Goal: Task Accomplishment & Management: Manage account settings

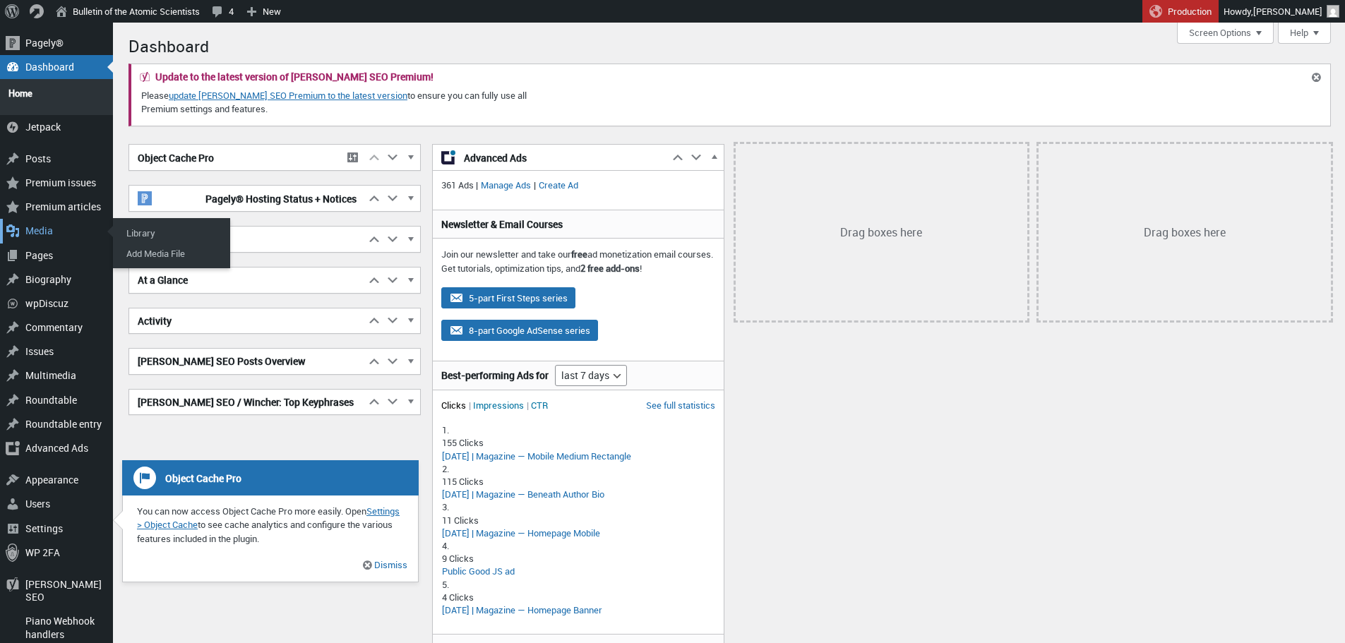
click at [36, 224] on div "Media" at bounding box center [56, 231] width 113 height 24
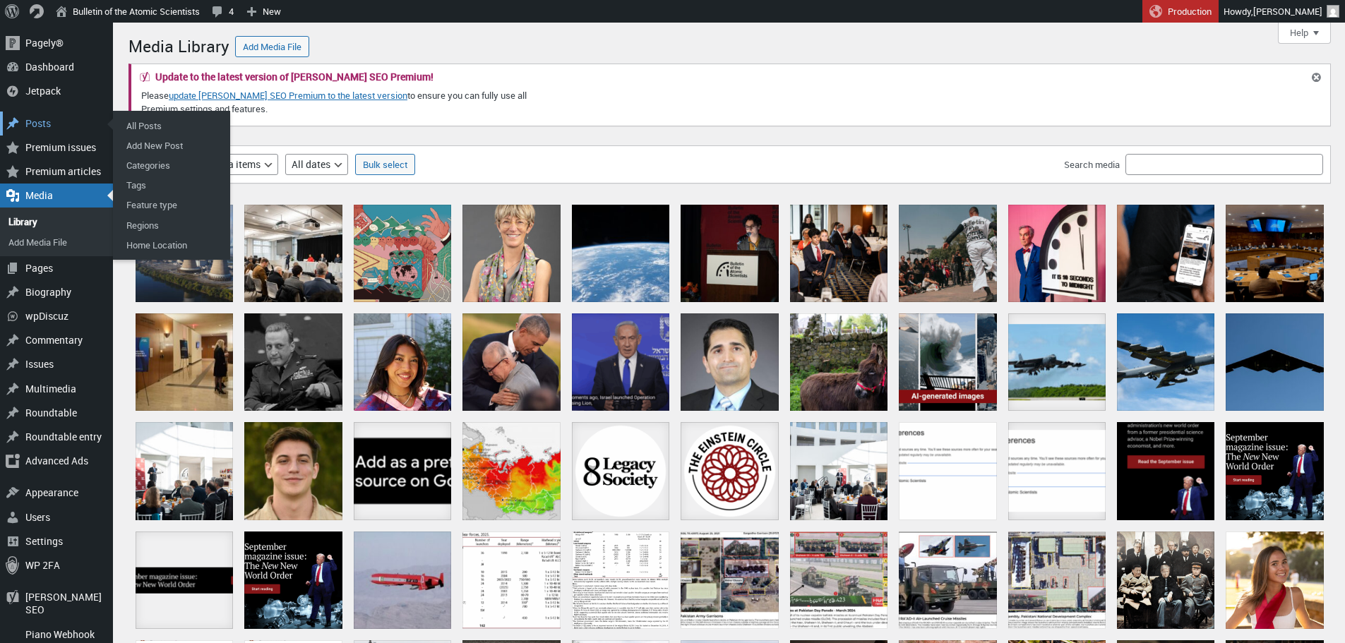
click at [27, 121] on div "Posts" at bounding box center [56, 124] width 113 height 24
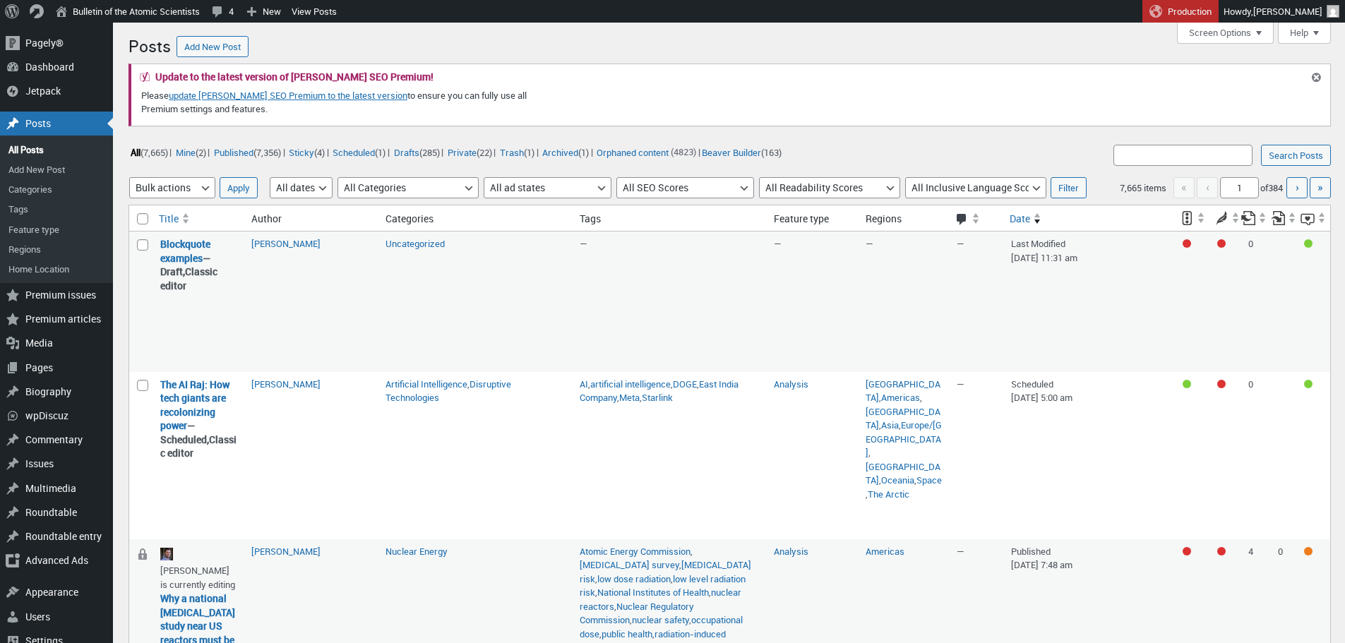
click at [691, 121] on div "Update to the latest version of Yoast SEO Premium! Please update Yoast SEO Prem…" at bounding box center [721, 95] width 1163 height 61
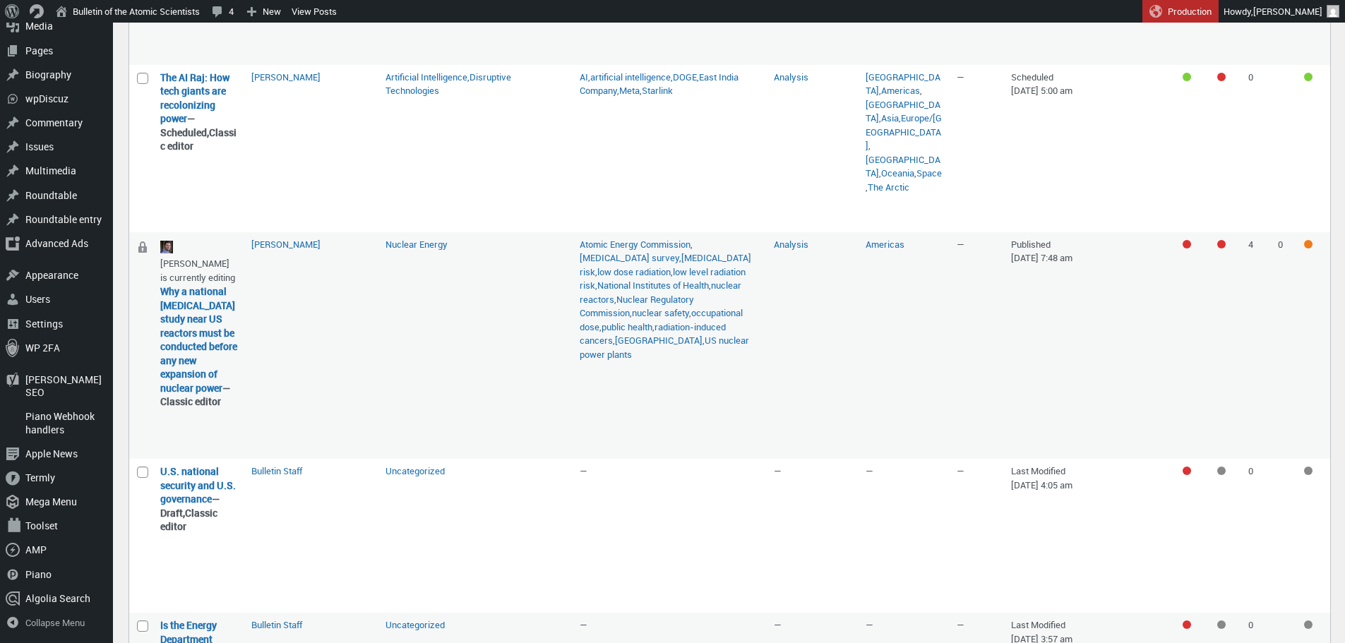
scroll to position [308, 0]
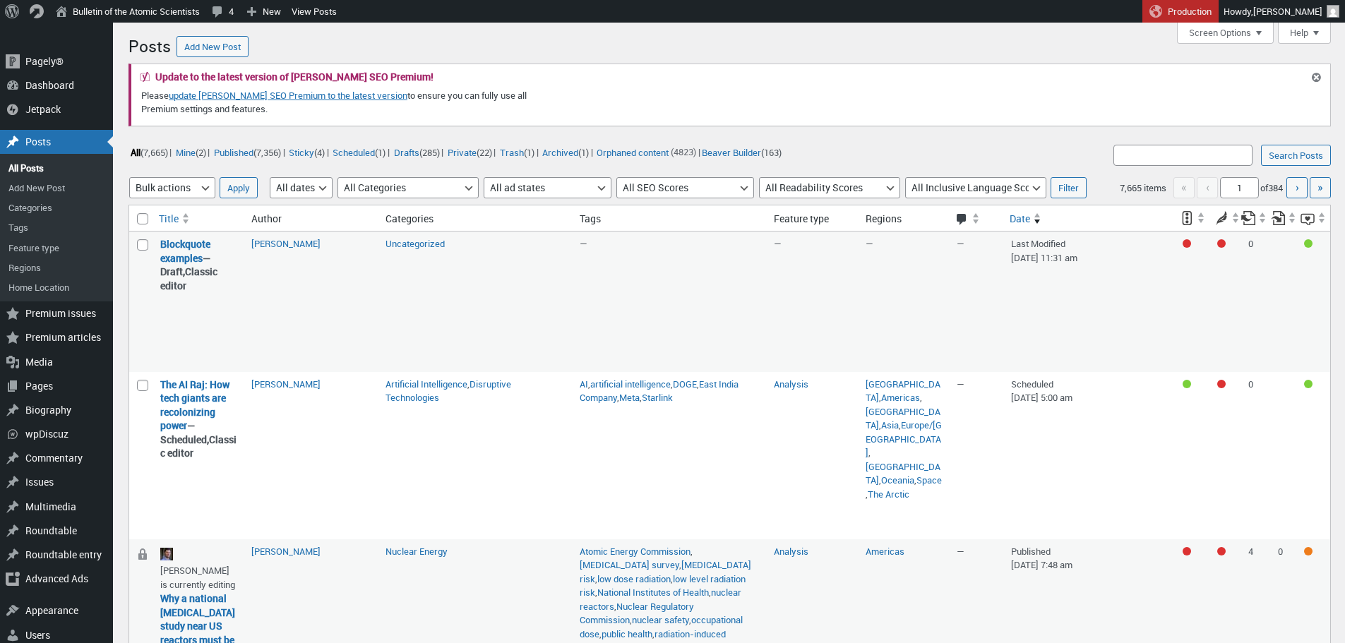
scroll to position [308, 0]
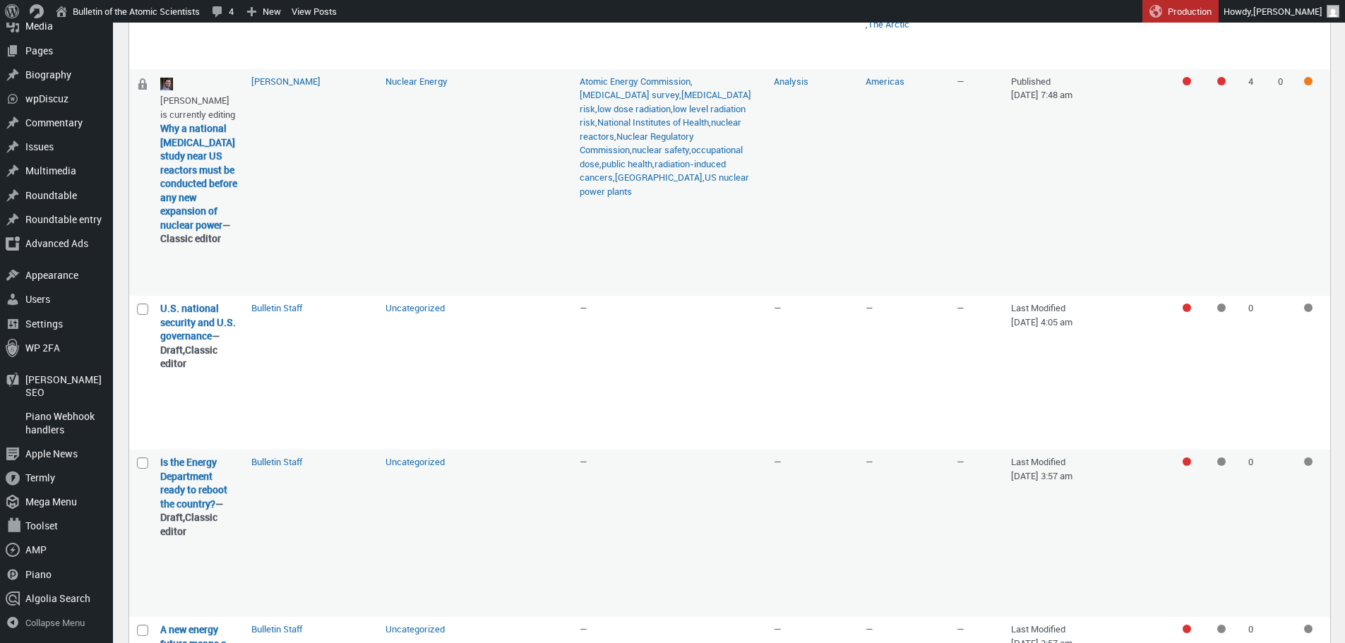
scroll to position [471, 0]
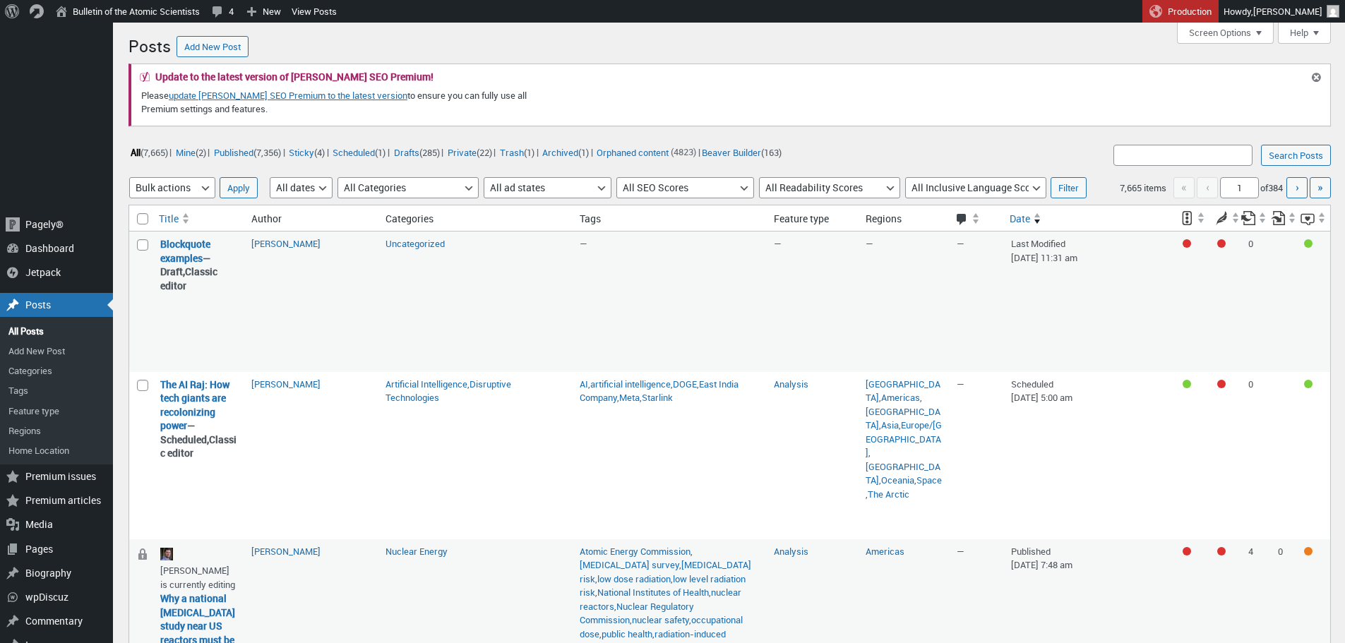
scroll to position [471, 0]
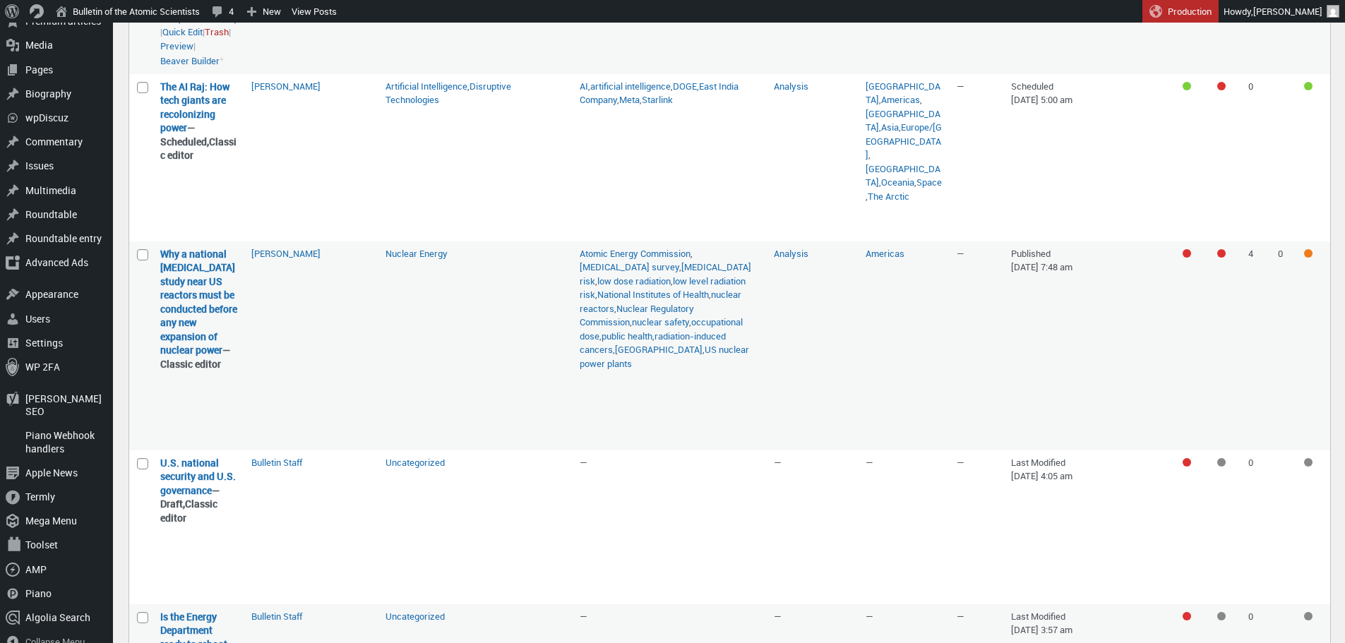
scroll to position [299, 0]
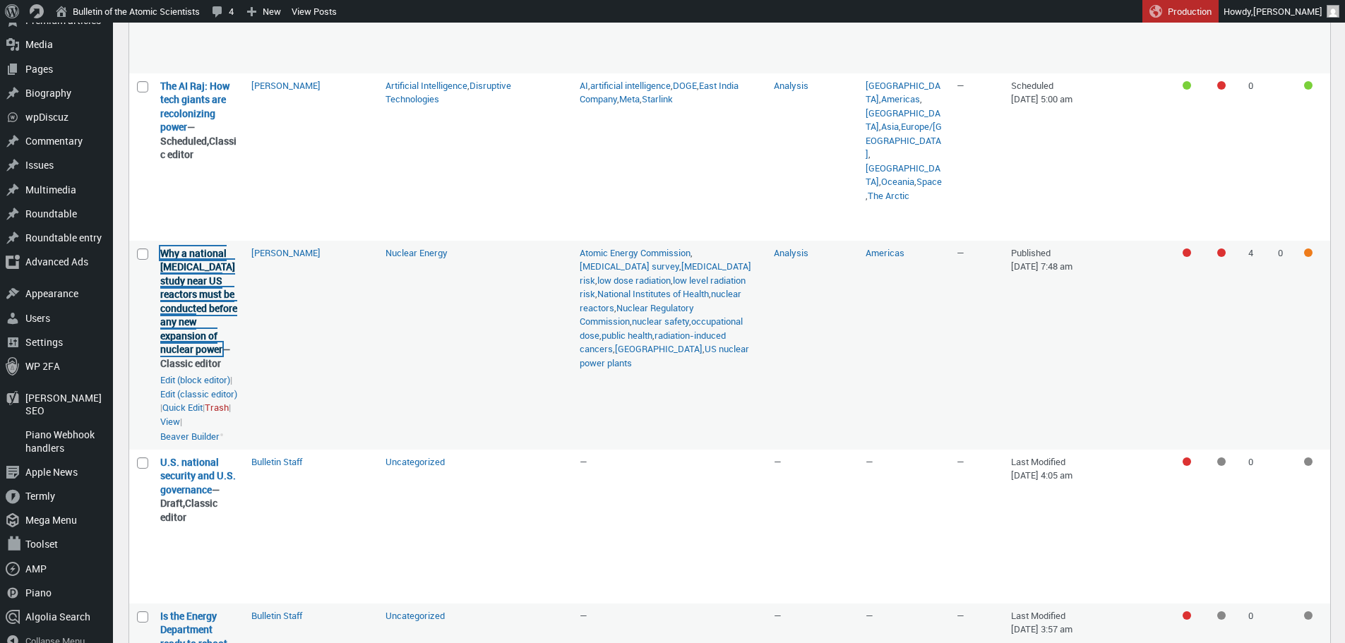
click at [184, 336] on link "Why a national [MEDICAL_DATA] study near US reactors must be conducted before a…" at bounding box center [198, 301] width 77 height 110
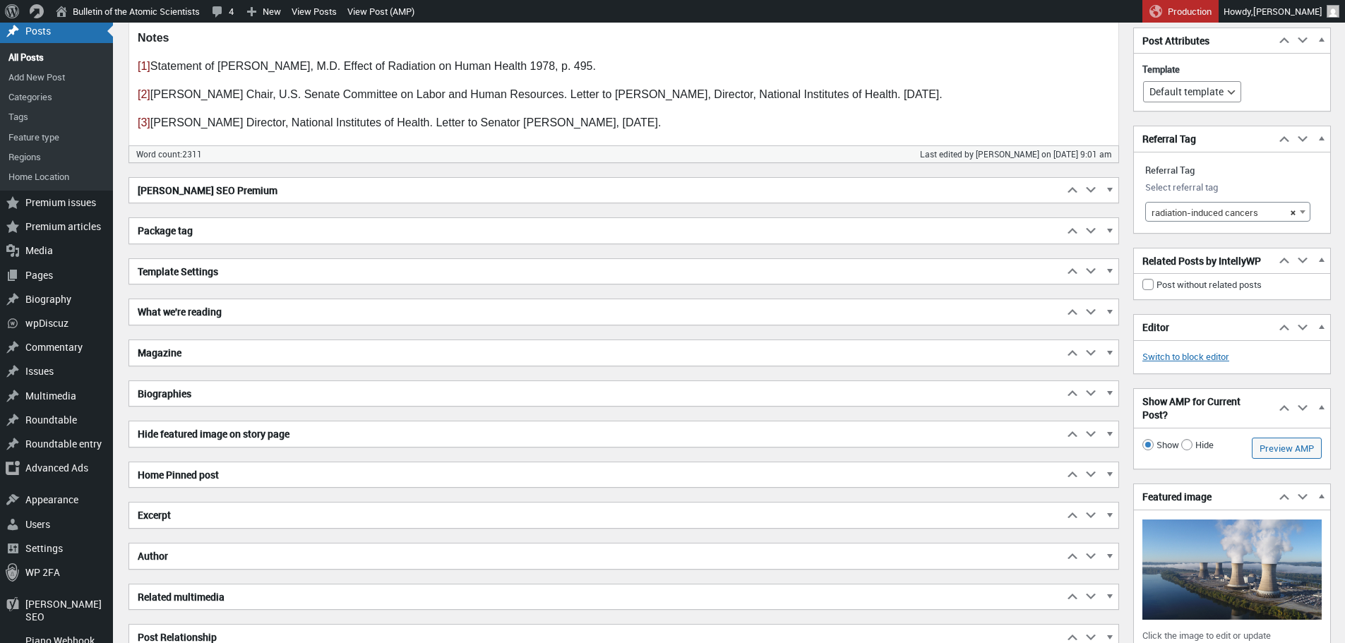
scroll to position [2429, 0]
click at [348, 193] on h2 "[PERSON_NAME] SEO Premium" at bounding box center [596, 192] width 934 height 25
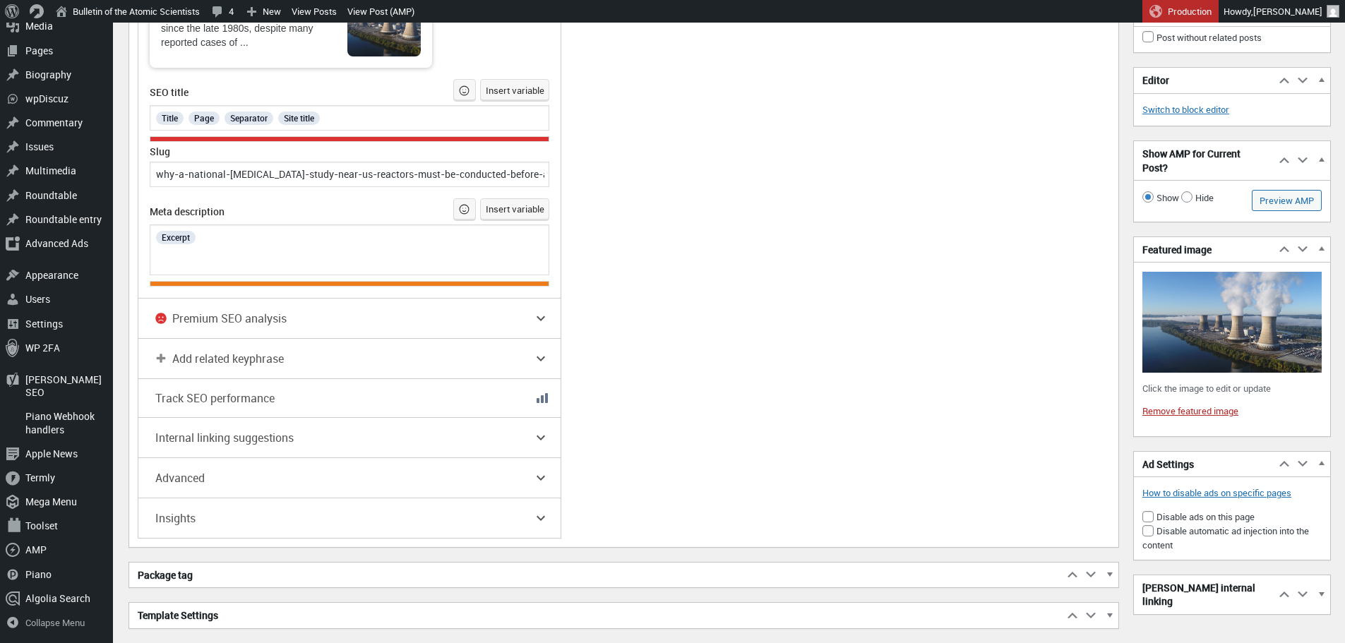
scroll to position [2987, 0]
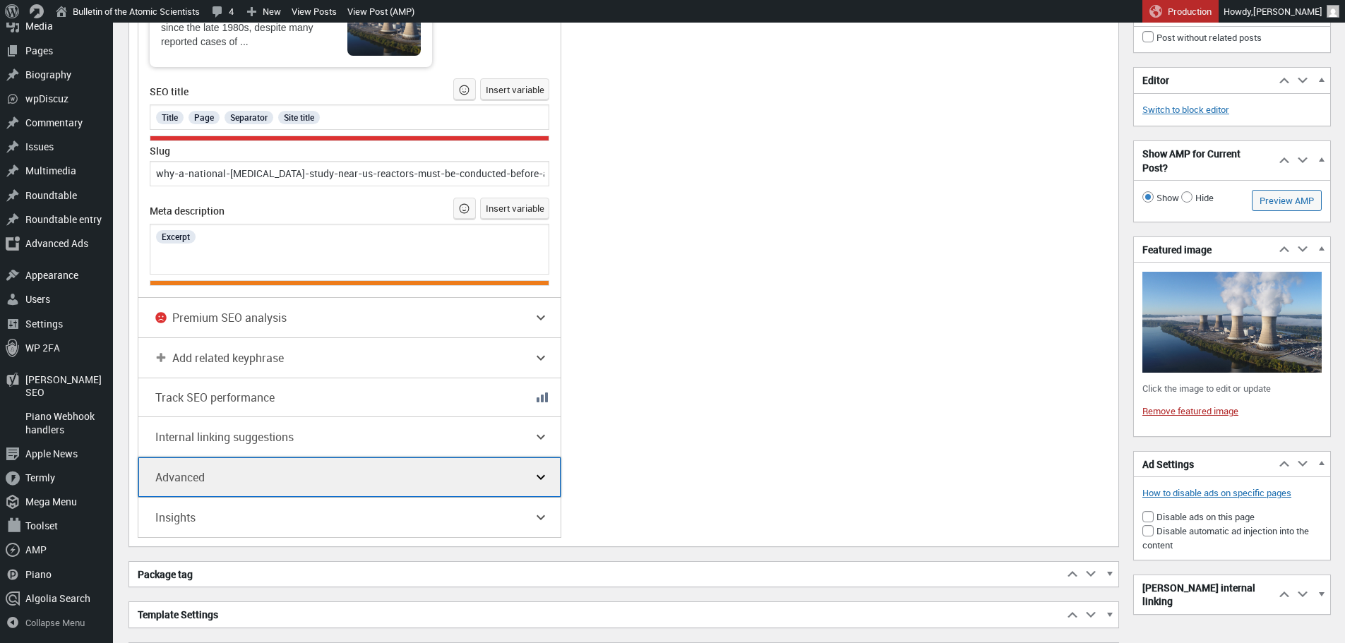
click at [532, 474] on icon "button" at bounding box center [540, 477] width 17 height 17
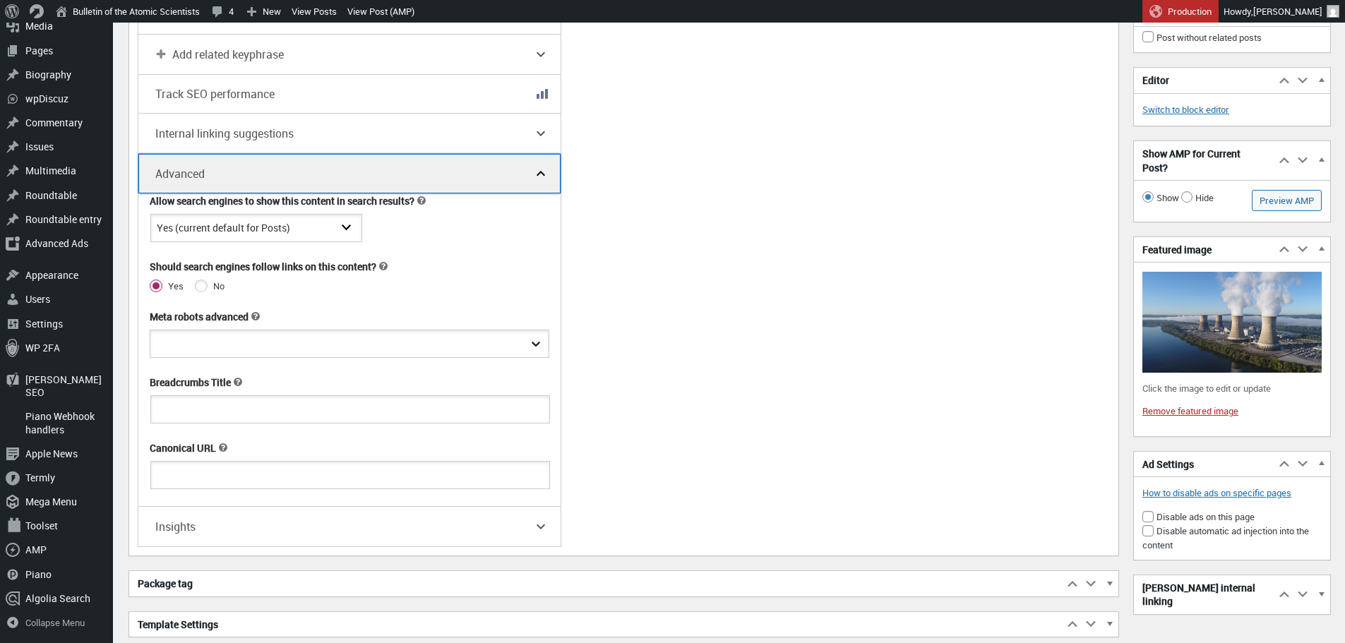
scroll to position [3292, 0]
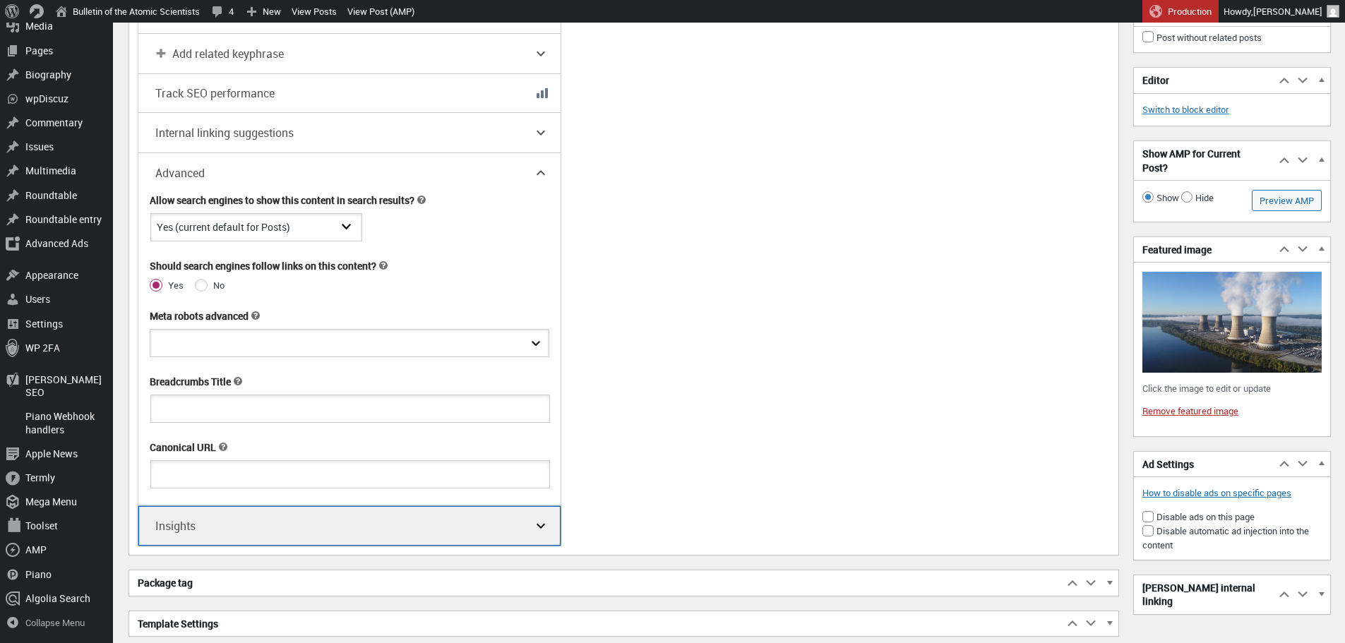
click at [542, 527] on icon "button" at bounding box center [540, 526] width 8 height 5
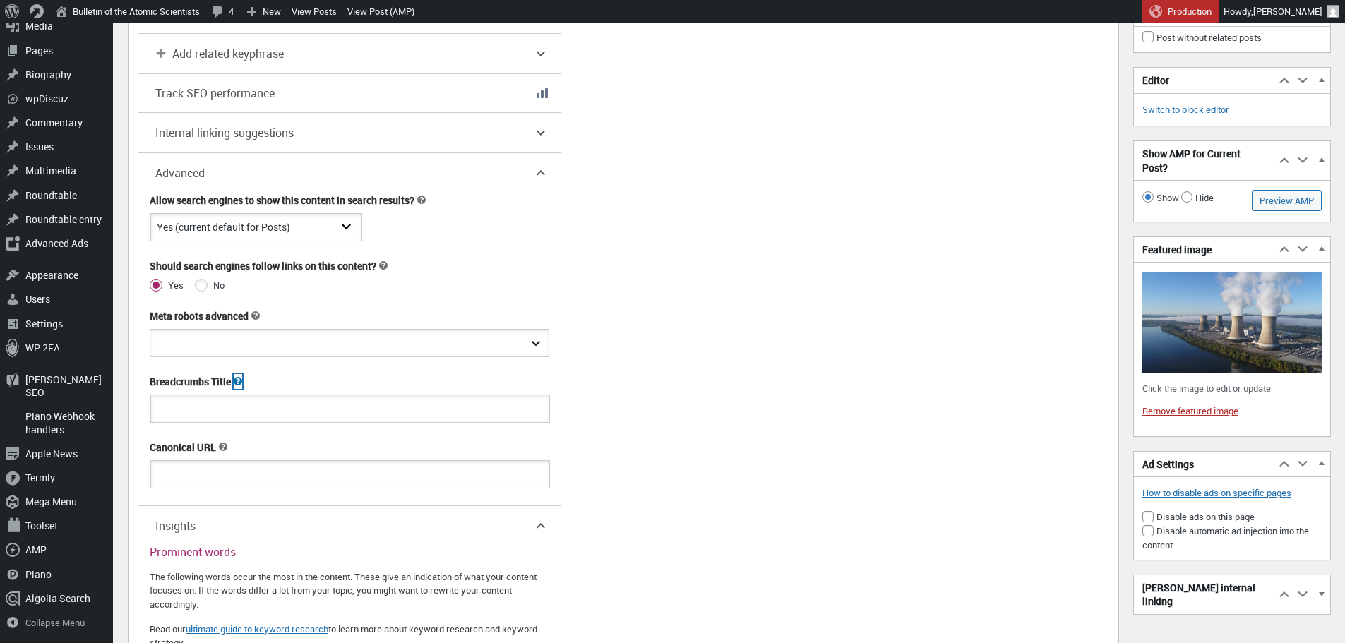
click at [238, 380] on icon at bounding box center [238, 381] width 8 height 8
click at [222, 445] on icon at bounding box center [223, 447] width 8 height 8
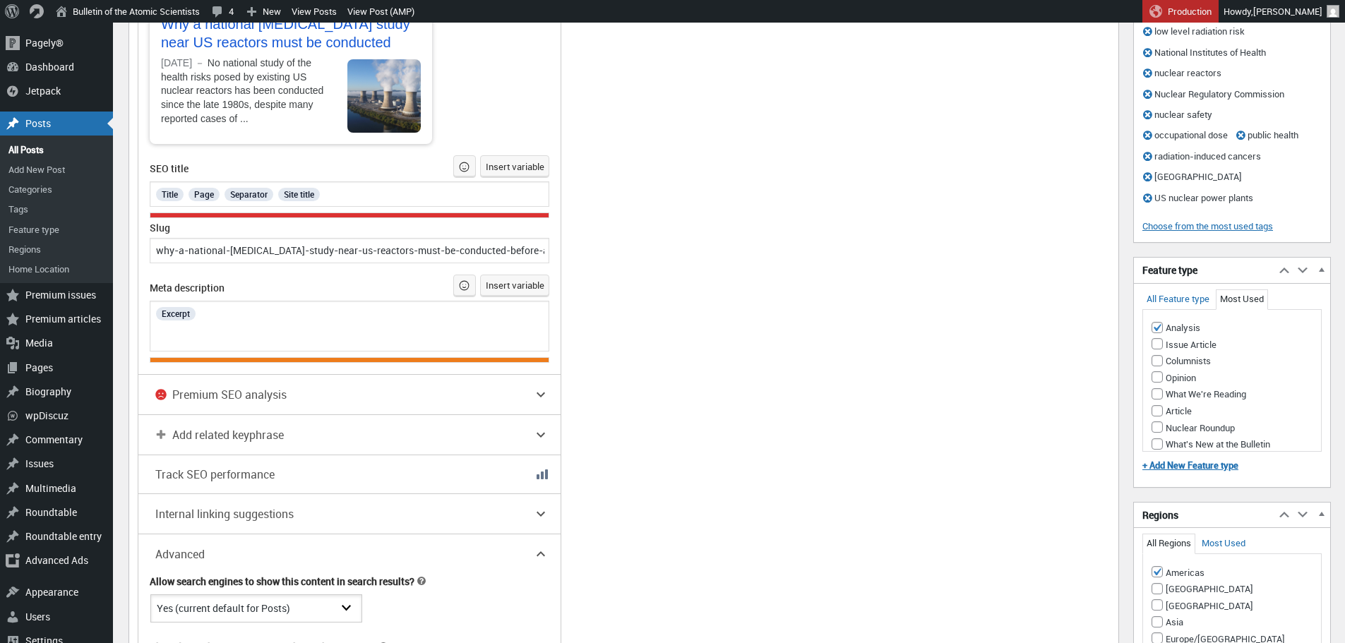
scroll to position [2910, 0]
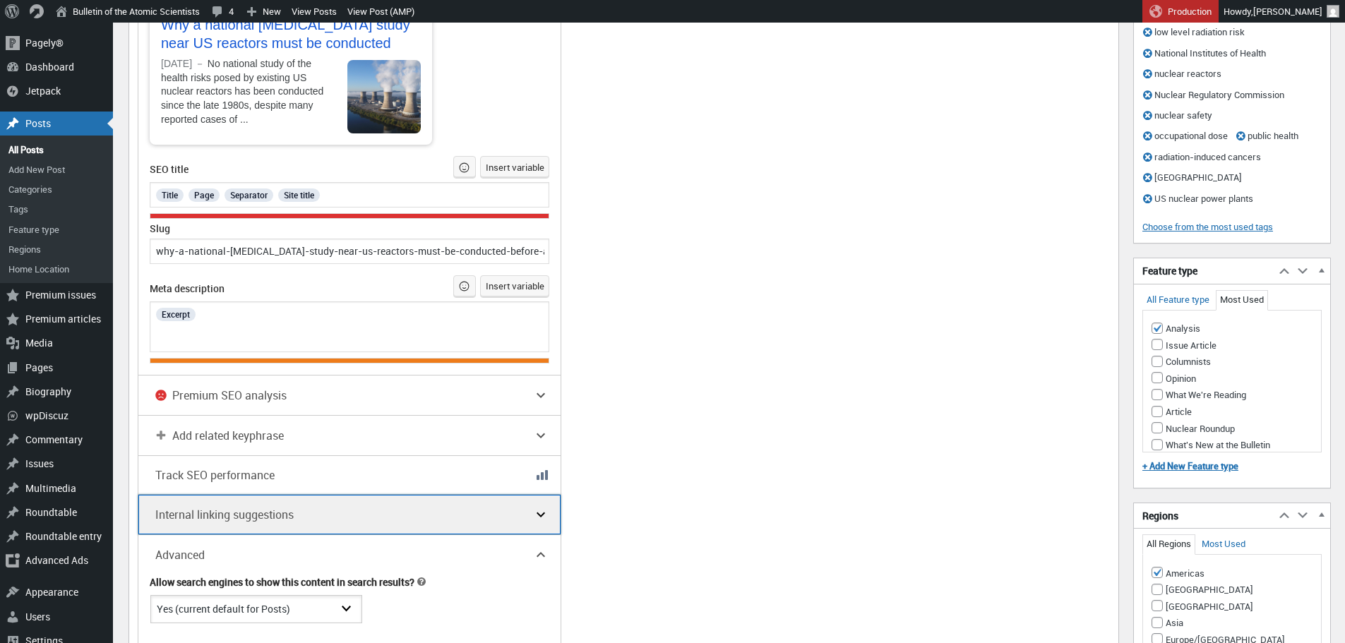
click at [544, 513] on icon "button" at bounding box center [540, 514] width 8 height 5
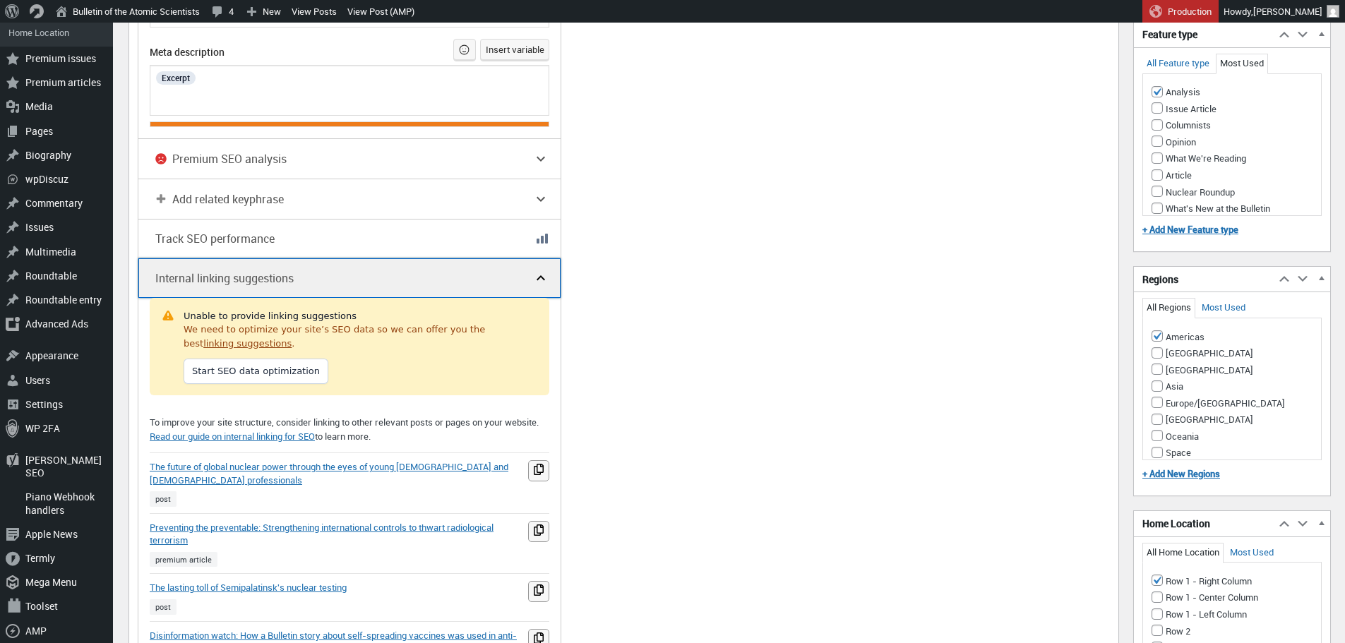
scroll to position [3158, 0]
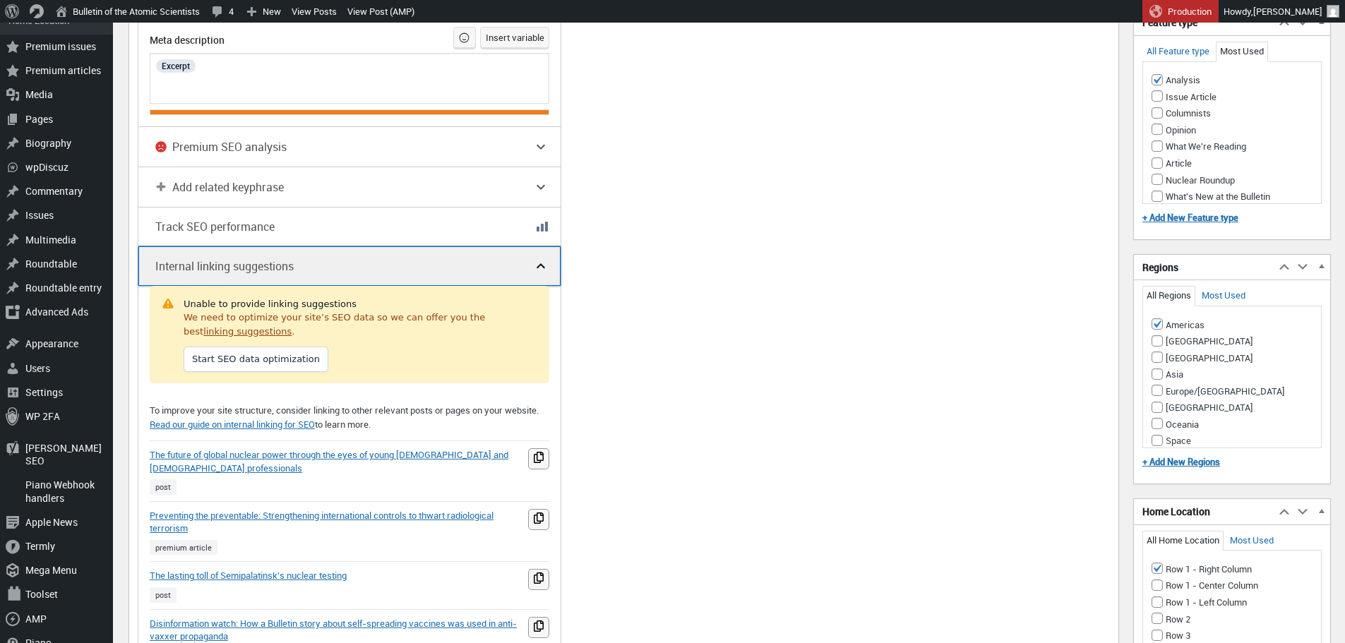
click at [539, 268] on icon "button" at bounding box center [540, 266] width 17 height 17
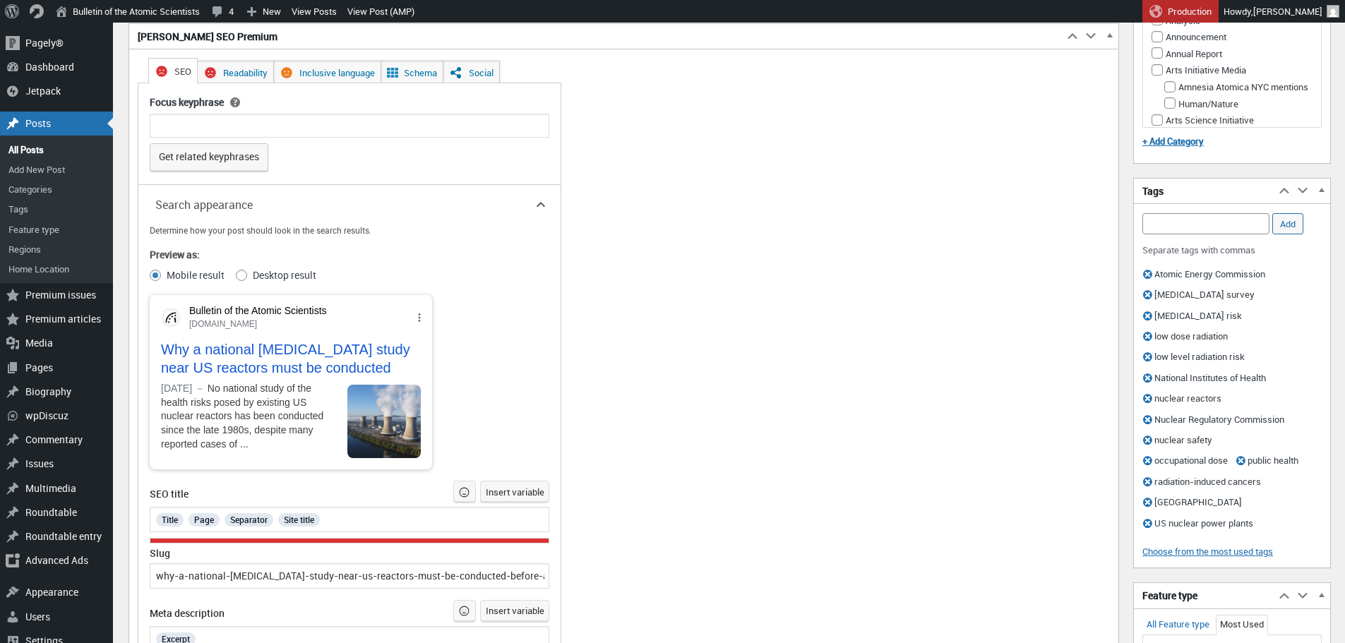
scroll to position [2584, 0]
click at [249, 76] on span "Readability" at bounding box center [245, 74] width 44 height 13
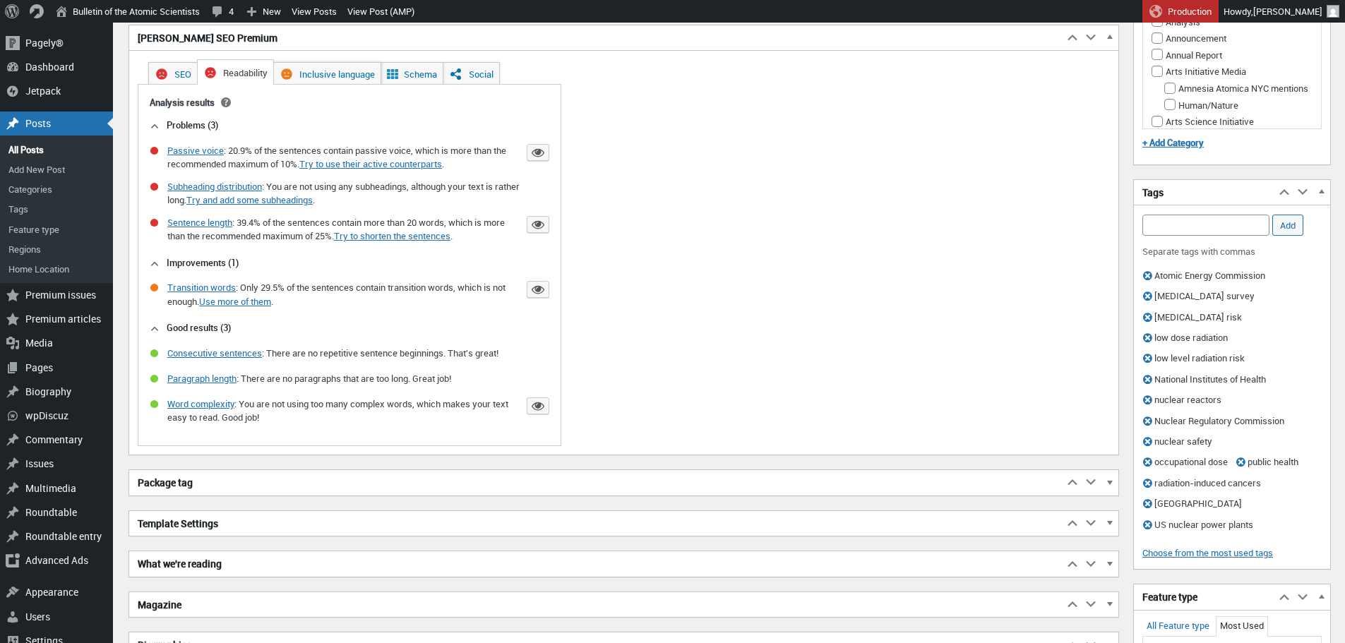
click at [313, 73] on span "Inclusive language" at bounding box center [337, 74] width 76 height 13
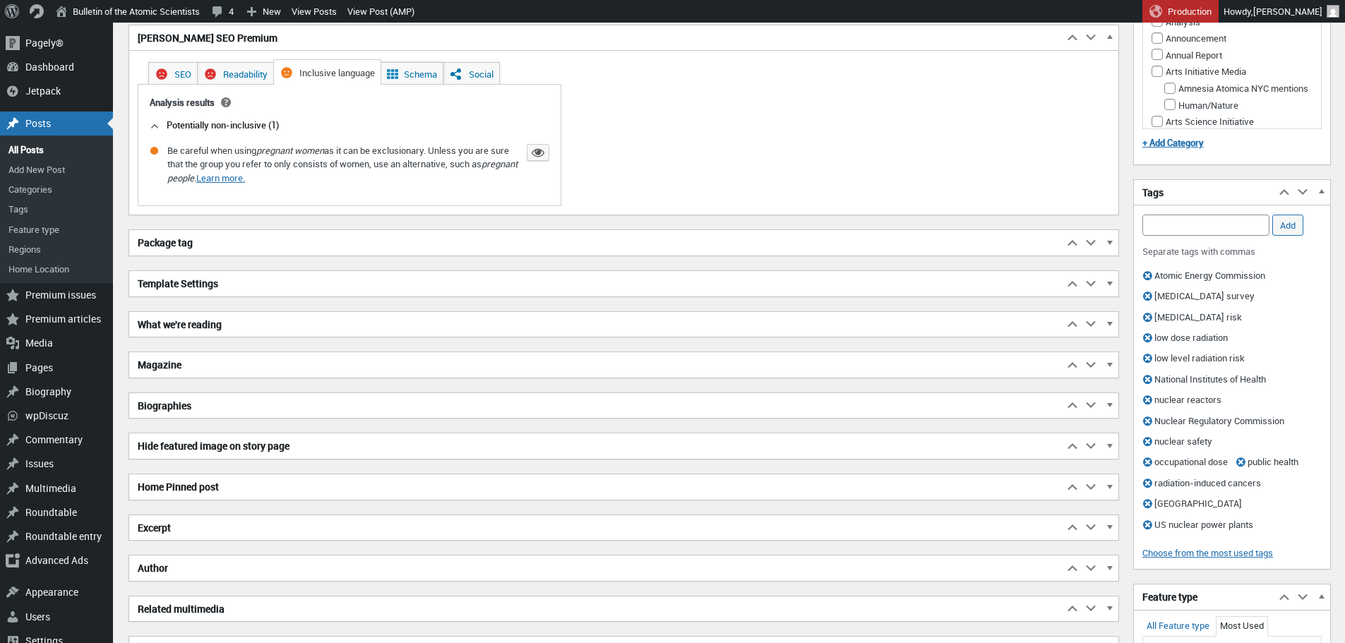
click at [404, 72] on link "Schema" at bounding box center [411, 73] width 63 height 23
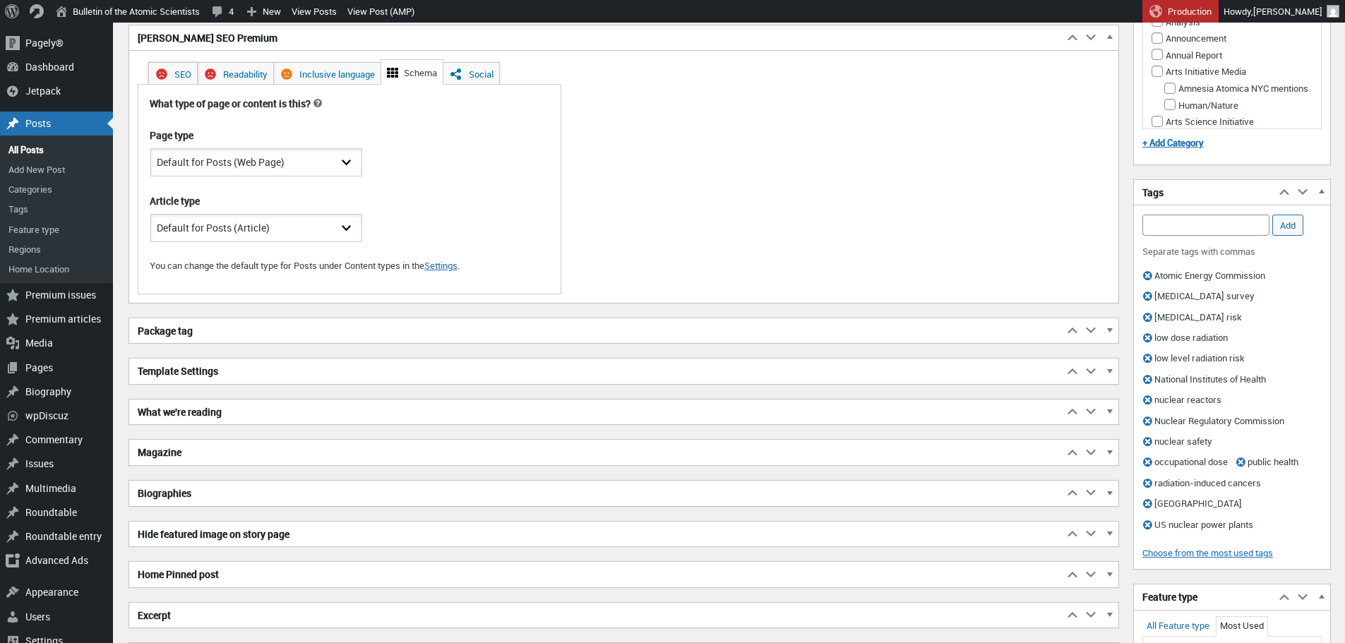
click at [164, 73] on icon "Yoast SEO Premium" at bounding box center [161, 73] width 11 height 11
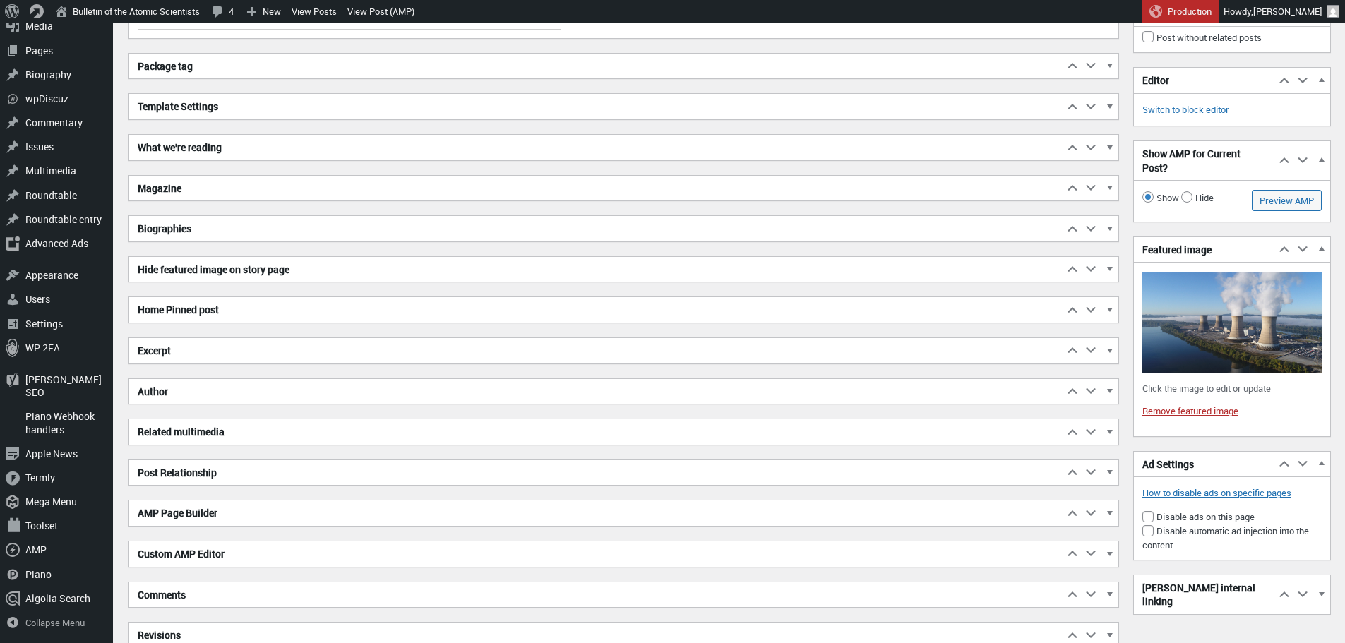
scroll to position [4612, 0]
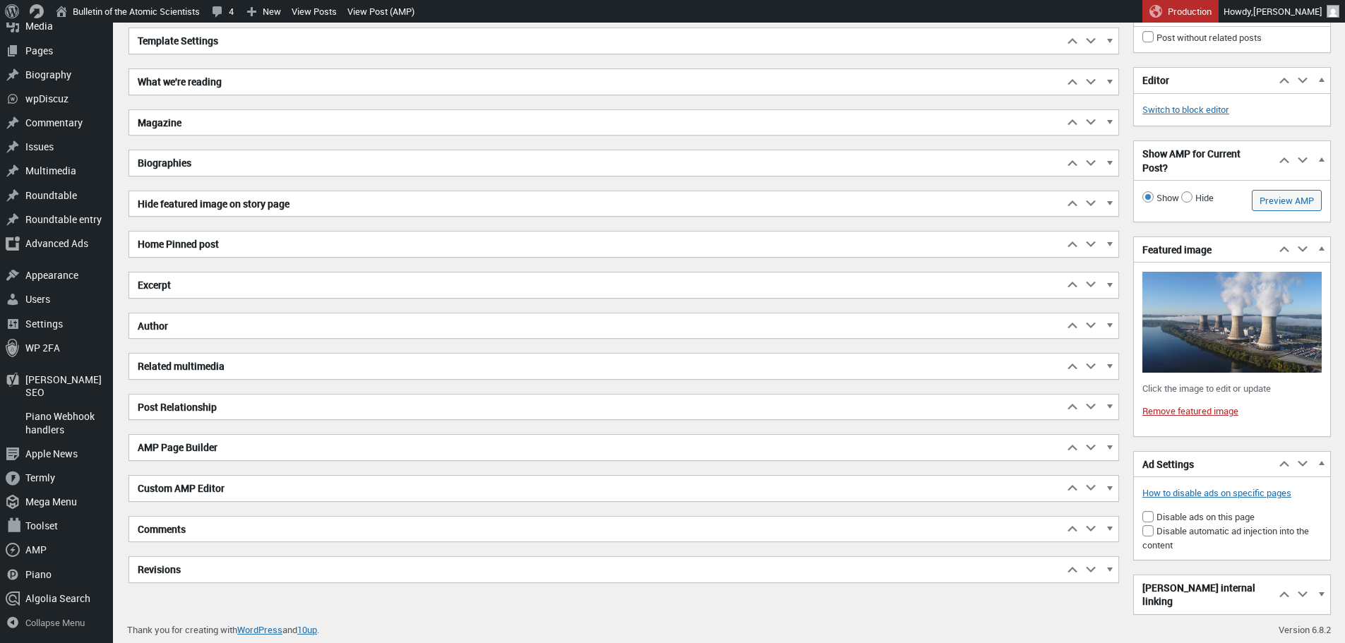
click at [363, 289] on h2 "Excerpt" at bounding box center [596, 284] width 934 height 25
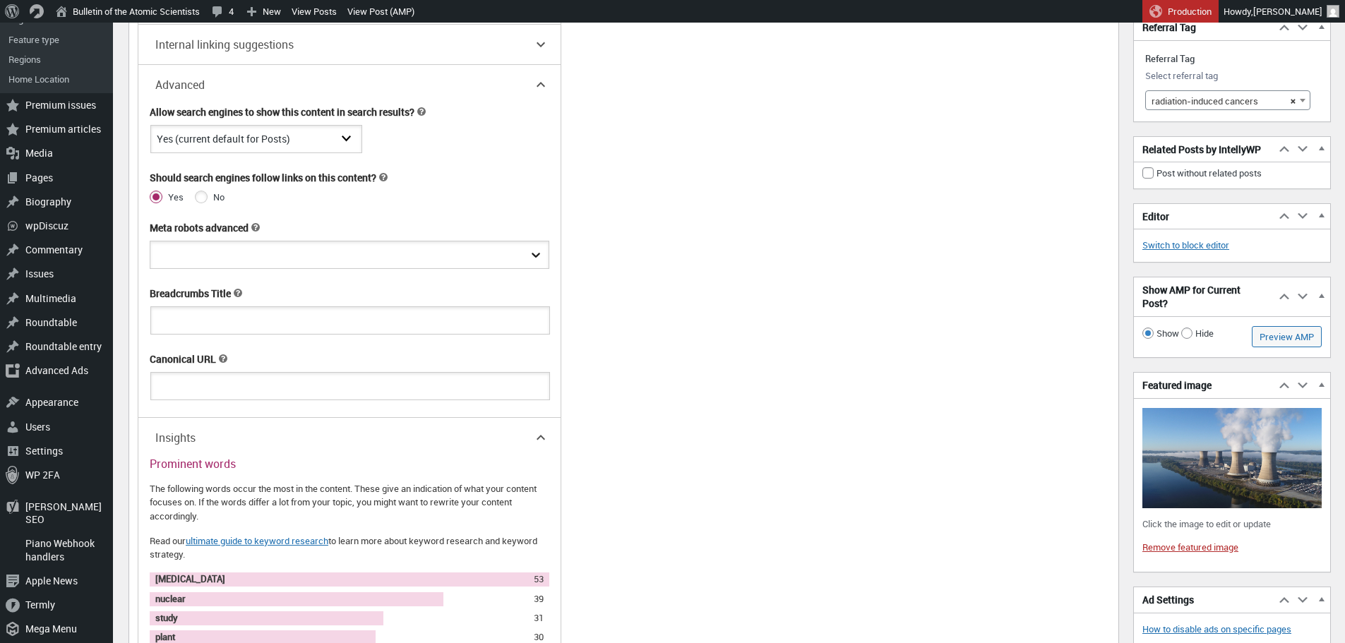
scroll to position [3379, 0]
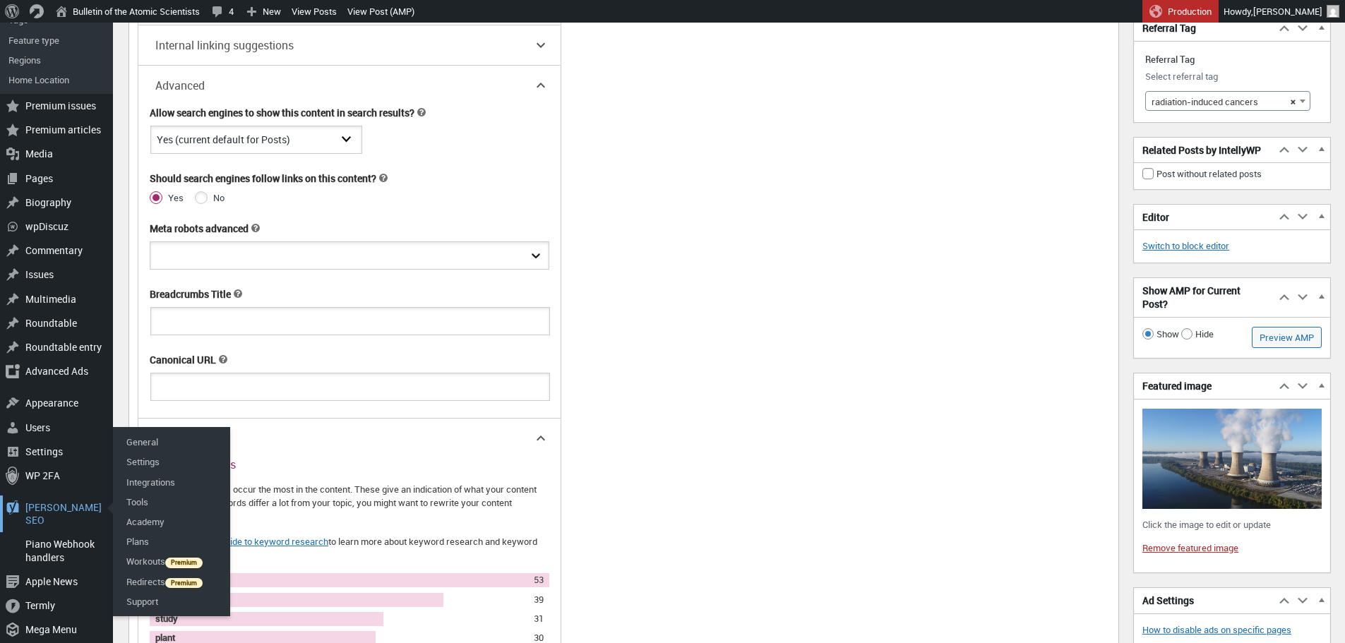
click at [44, 508] on div "Yoast SEO 0" at bounding box center [56, 514] width 113 height 37
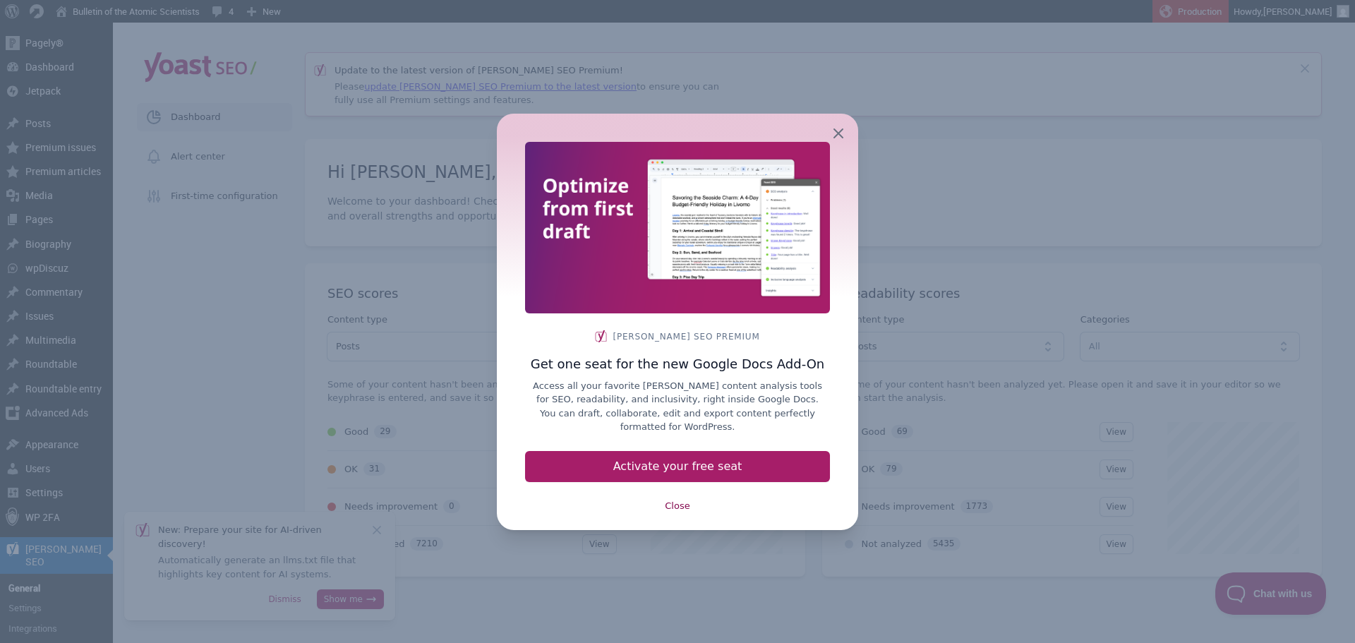
click at [684, 505] on link "Close" at bounding box center [677, 505] width 42 height 25
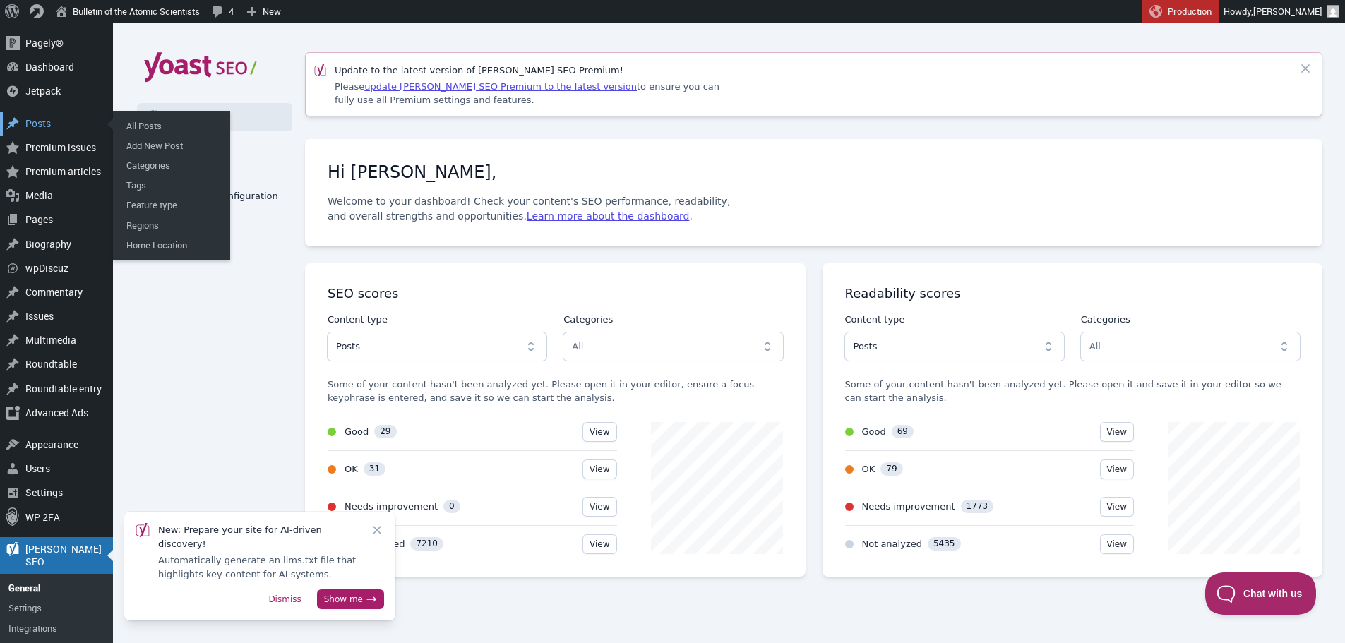
click at [54, 126] on div "Posts" at bounding box center [56, 124] width 113 height 24
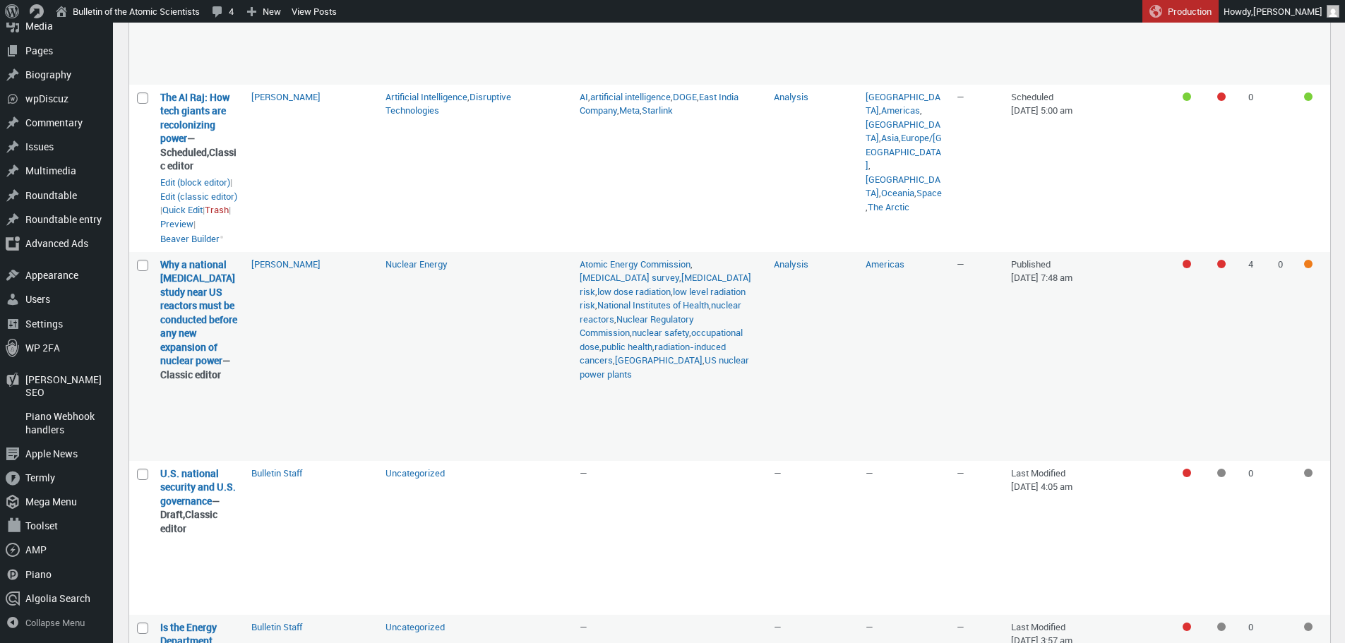
scroll to position [325, 0]
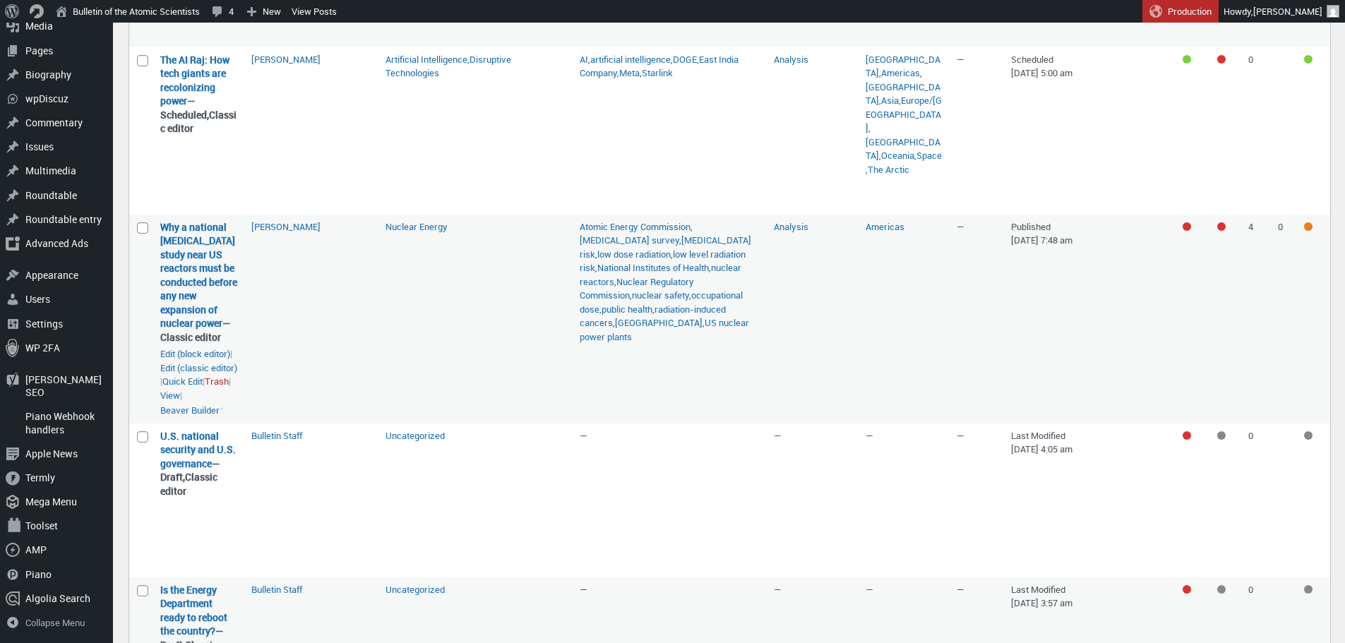
click at [201, 290] on strong "Why a national [MEDICAL_DATA] study near US reactors must be conducted before a…" at bounding box center [198, 282] width 77 height 124
click at [186, 290] on link "Why a national [MEDICAL_DATA] study near US reactors must be conducted before a…" at bounding box center [198, 275] width 77 height 110
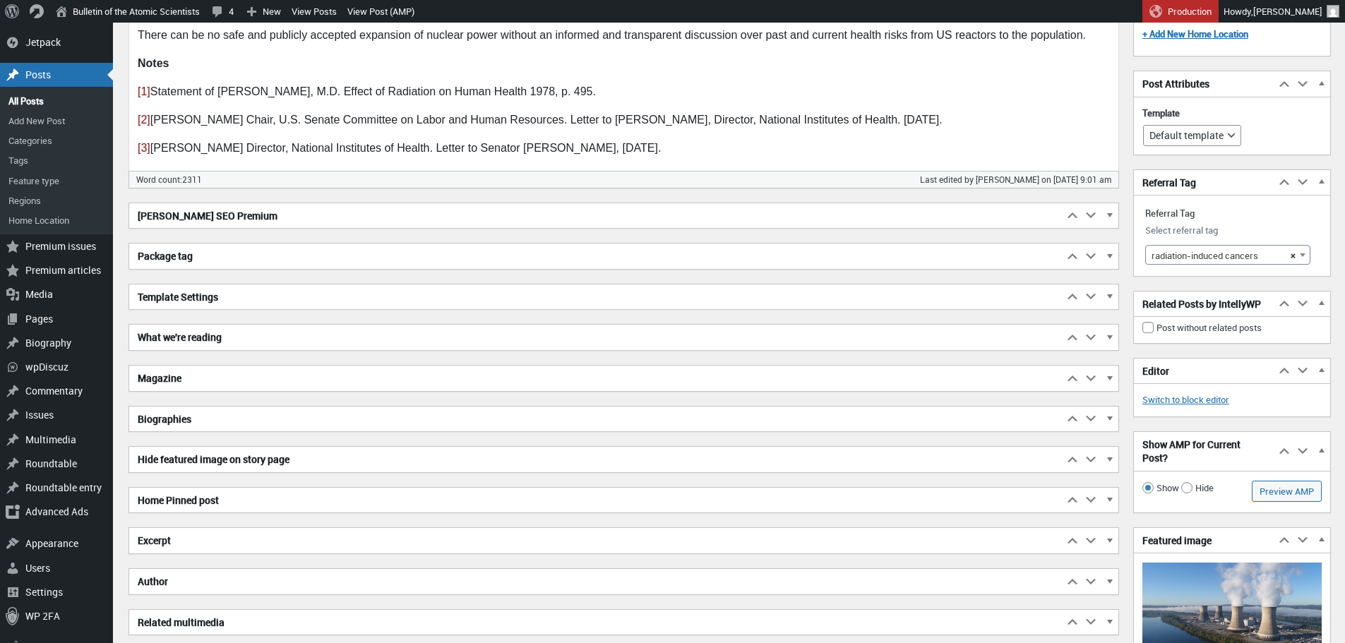
scroll to position [2404, 0]
click at [298, 337] on h2 "What we're reading" at bounding box center [596, 338] width 934 height 25
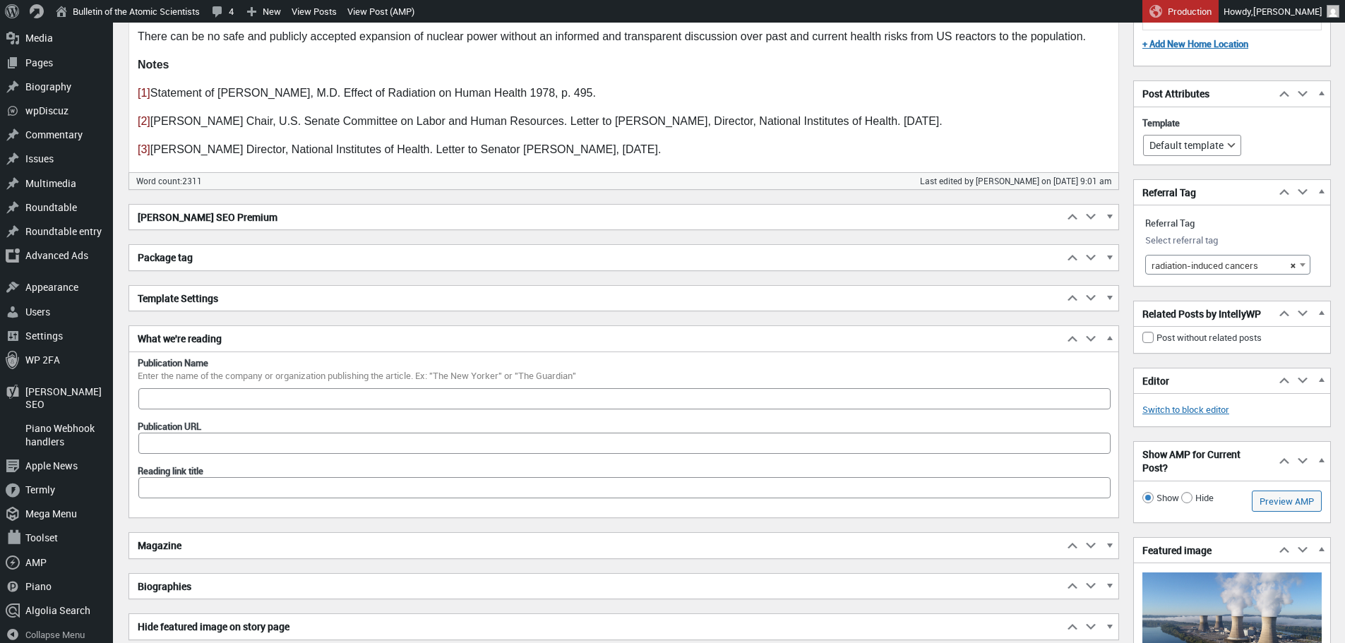
click at [298, 338] on h2 "What we're reading" at bounding box center [596, 338] width 934 height 25
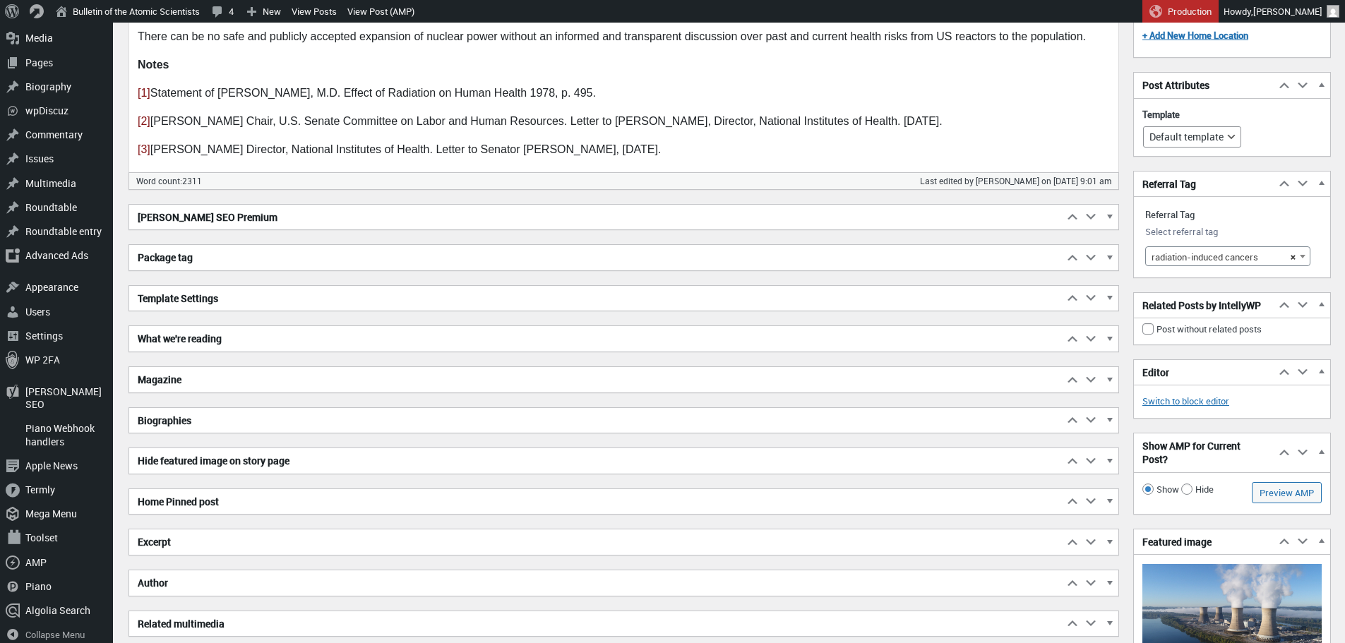
click at [263, 219] on h2 "[PERSON_NAME] SEO Premium" at bounding box center [596, 217] width 934 height 25
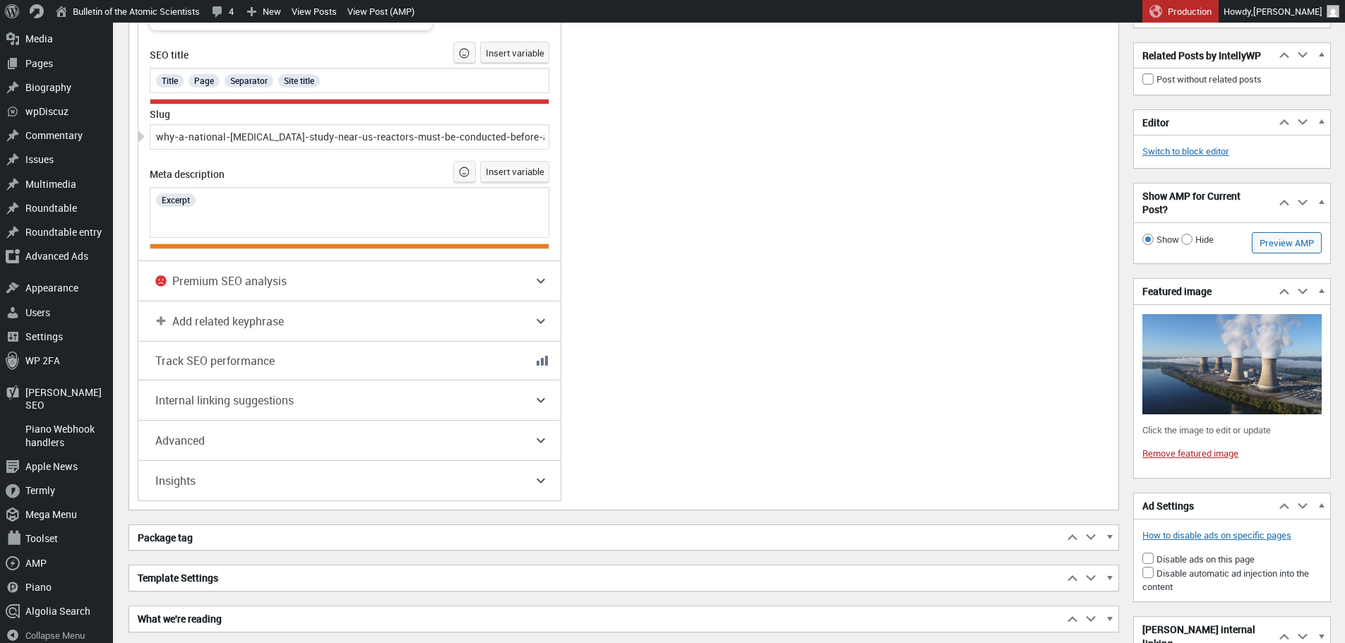
scroll to position [3023, 0]
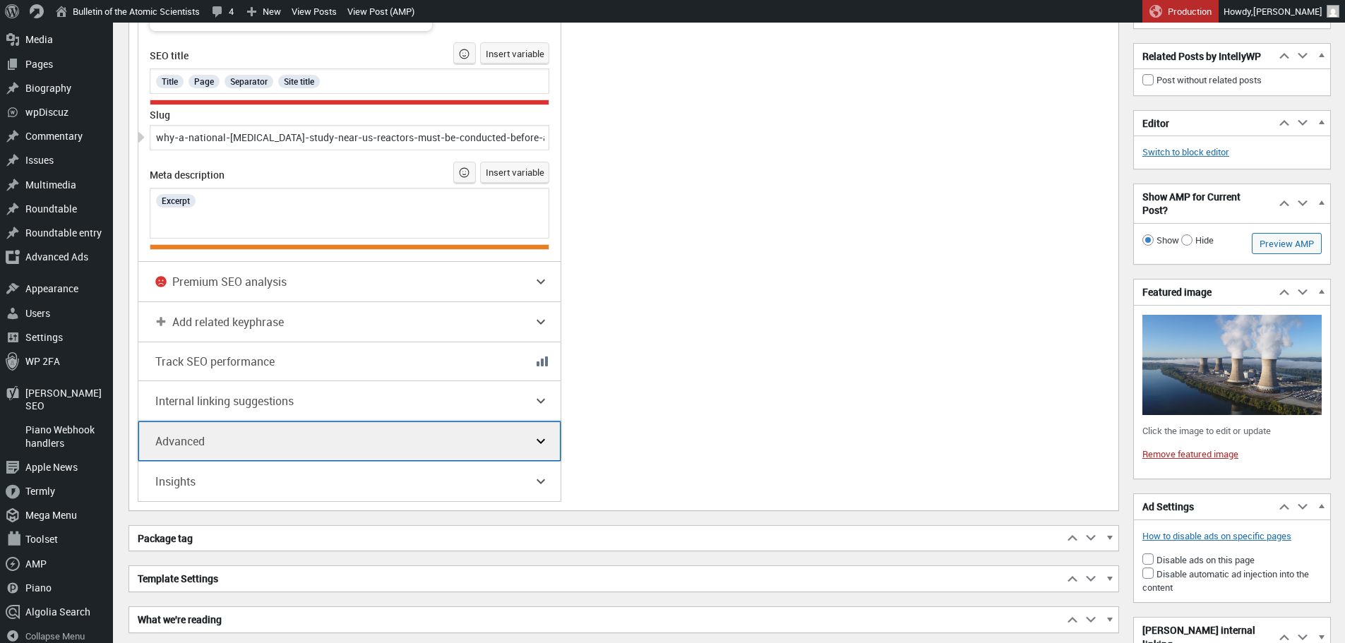
click at [557, 445] on button "Advanced" at bounding box center [349, 441] width 422 height 40
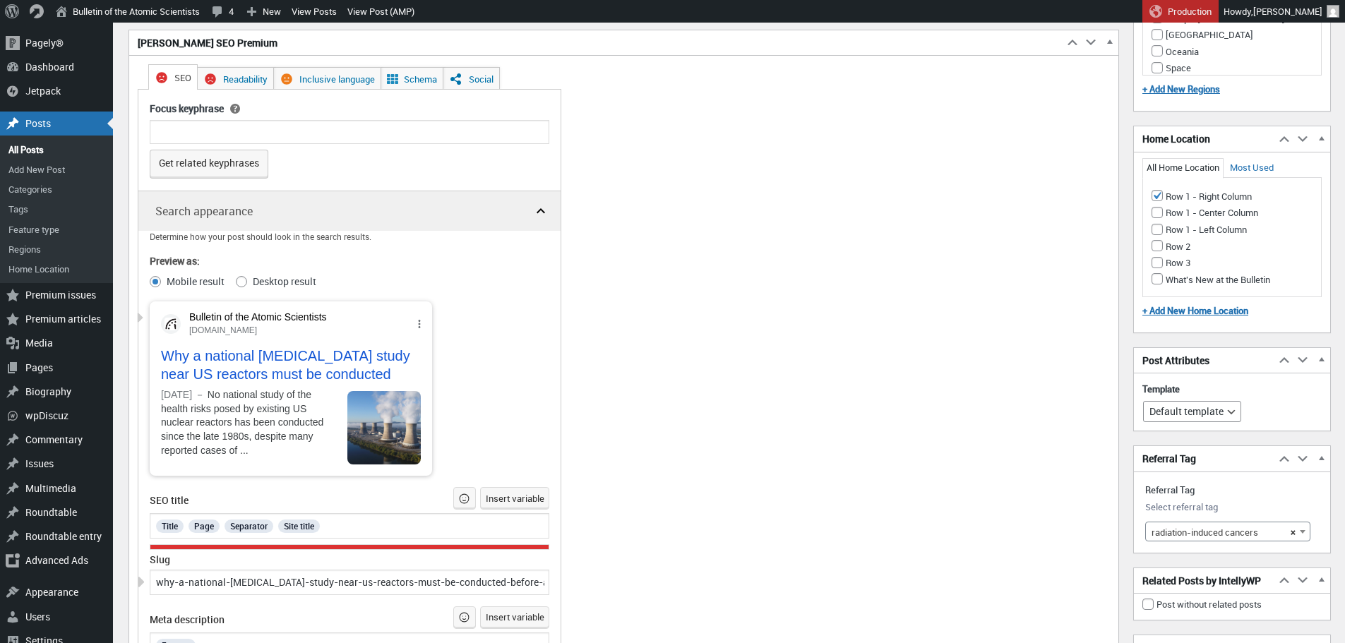
scroll to position [2578, 0]
click at [481, 74] on link "Social" at bounding box center [471, 79] width 57 height 23
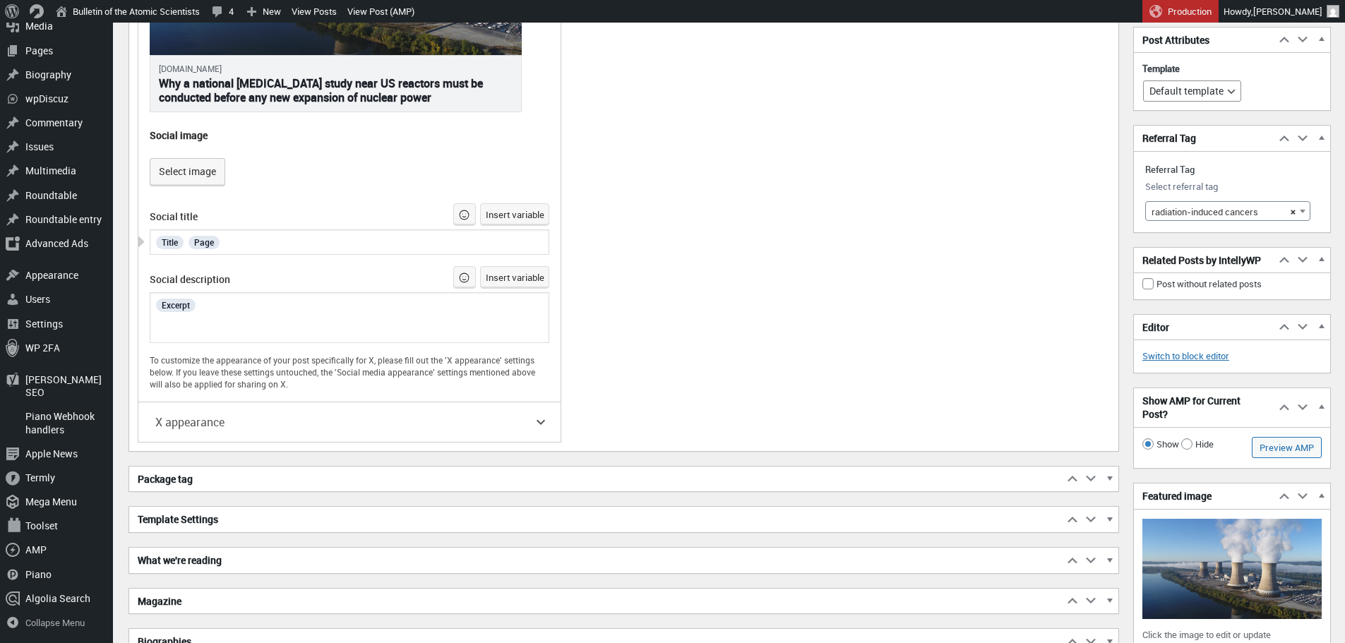
scroll to position [2902, 0]
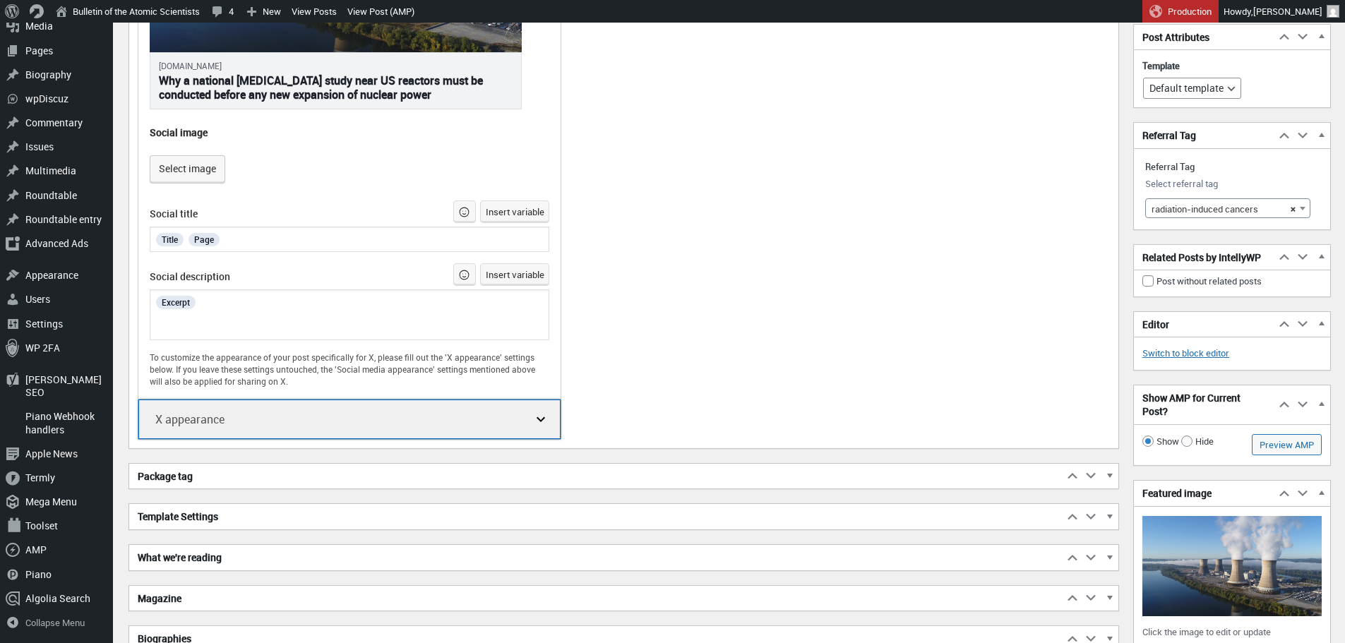
click at [530, 413] on button "X appearance" at bounding box center [349, 420] width 422 height 40
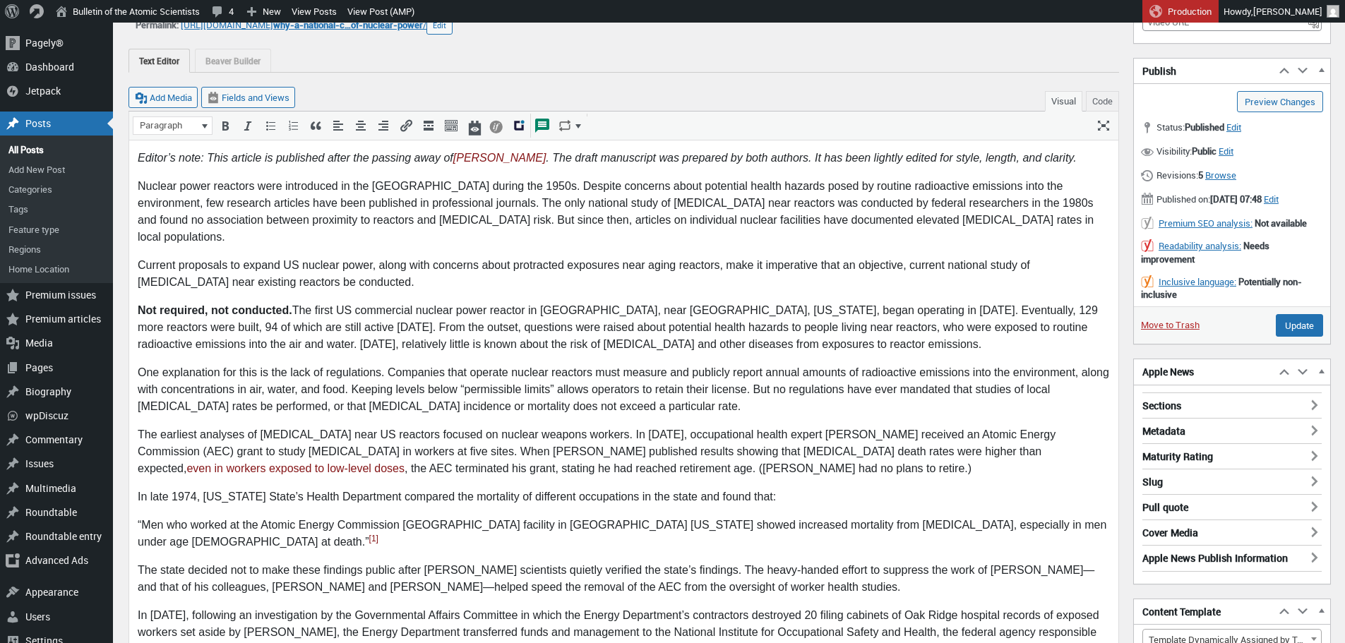
scroll to position [0, 0]
